Goal: Information Seeking & Learning: Learn about a topic

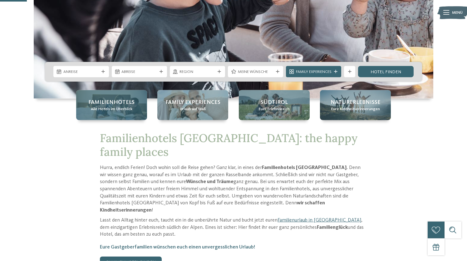
scroll to position [148, 0]
click at [132, 116] on div "Familienhotels Alle Hotels im Überblick" at bounding box center [111, 105] width 71 height 30
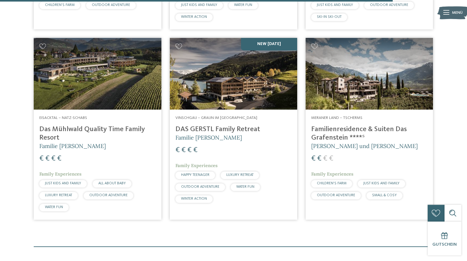
scroll to position [1595, 0]
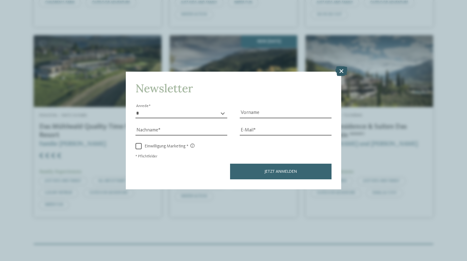
click at [343, 70] on icon at bounding box center [342, 71] width 12 height 10
